Goal: Find specific page/section: Find specific page/section

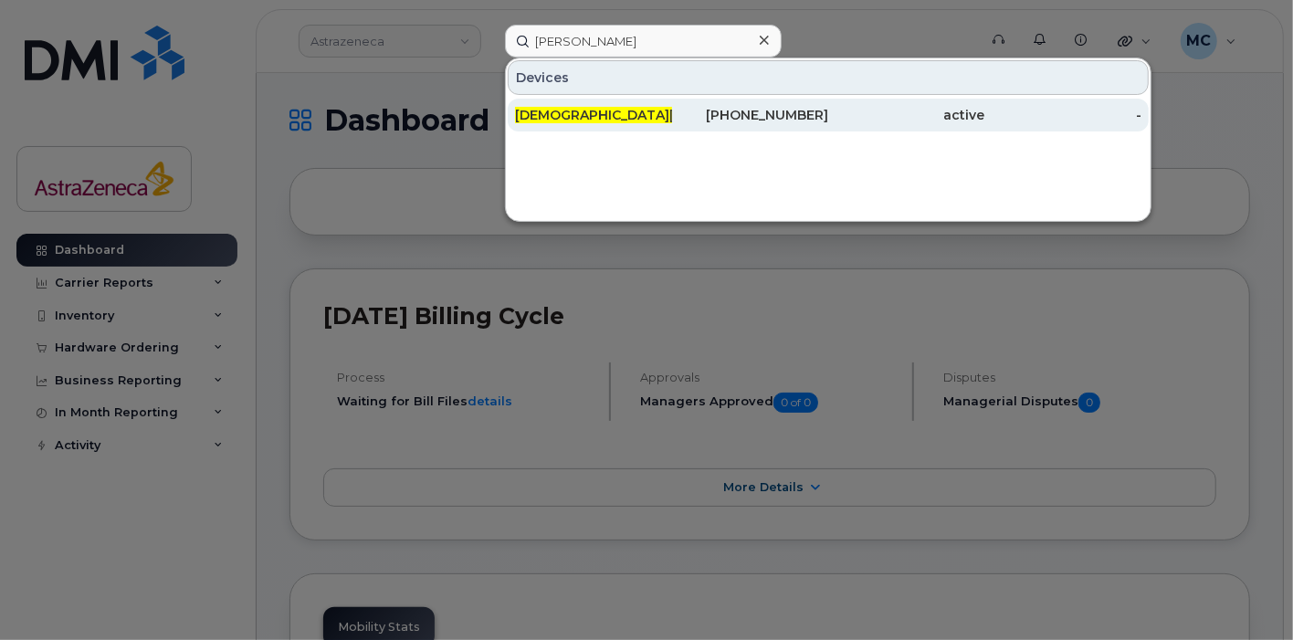
type input "HAresh Somai"
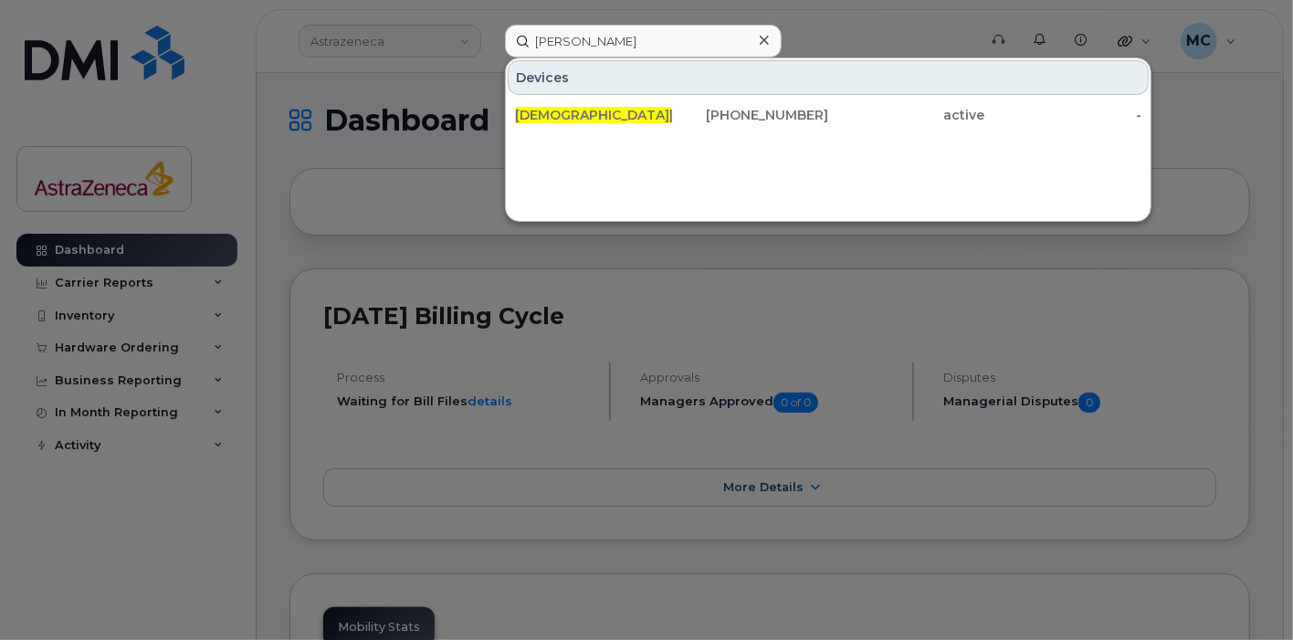
drag, startPoint x: 639, startPoint y: 121, endPoint x: 645, endPoint y: 144, distance: 23.7
click at [639, 121] on div "[DEMOGRAPHIC_DATA][PERSON_NAME]" at bounding box center [593, 115] width 157 height 18
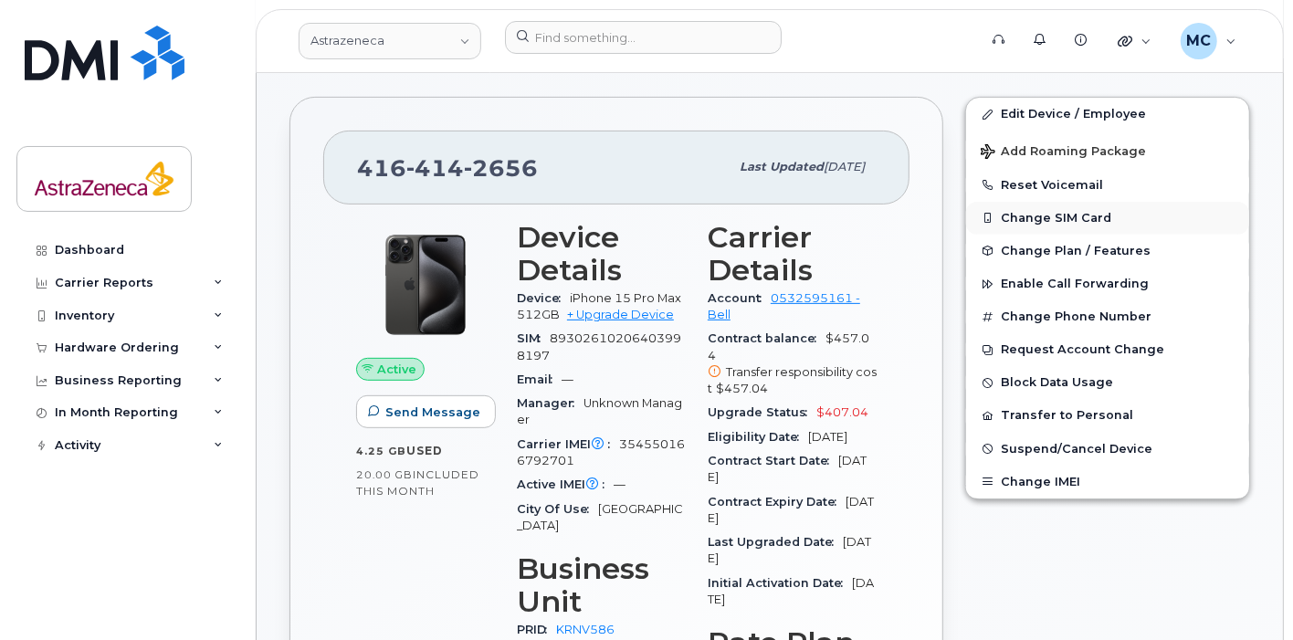
scroll to position [405, 0]
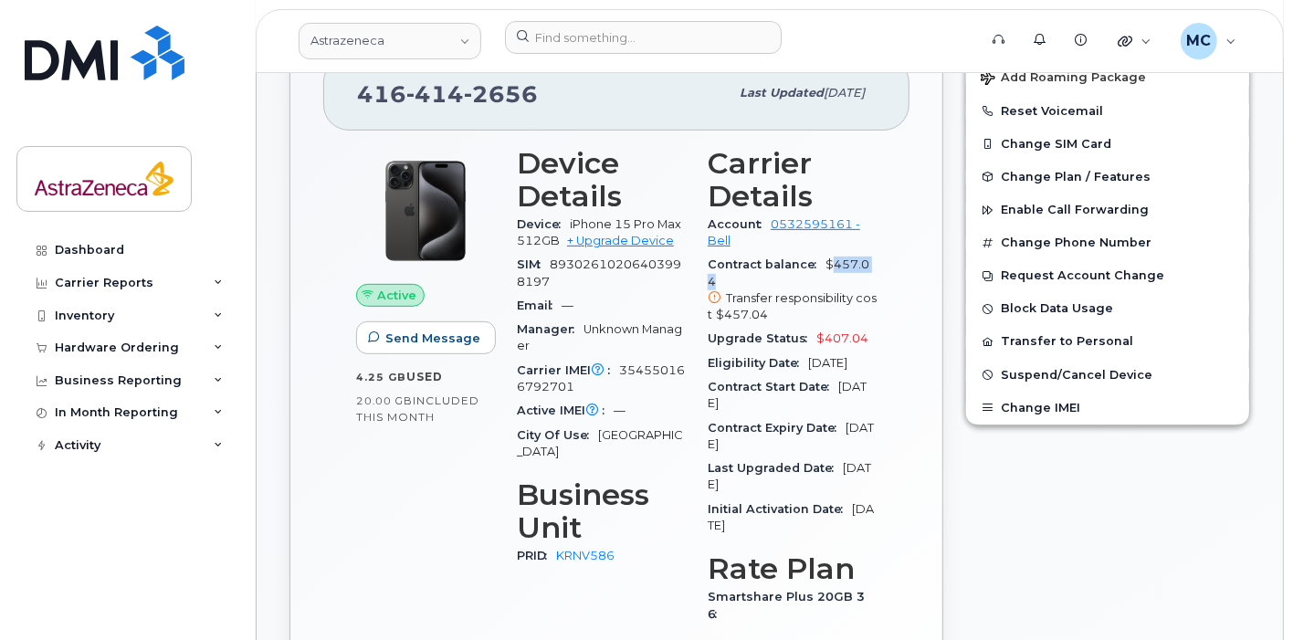
drag, startPoint x: 827, startPoint y: 257, endPoint x: 876, endPoint y: 259, distance: 49.4
click at [872, 257] on span "$457.04 Transfer responsibility cost $457.04" at bounding box center [792, 290] width 169 height 66
drag, startPoint x: 714, startPoint y: 429, endPoint x: 870, endPoint y: 446, distance: 157.0
click at [870, 446] on div "Contract Expiry Date [DATE]" at bounding box center [792, 436] width 169 height 41
